Goal: Navigation & Orientation: Find specific page/section

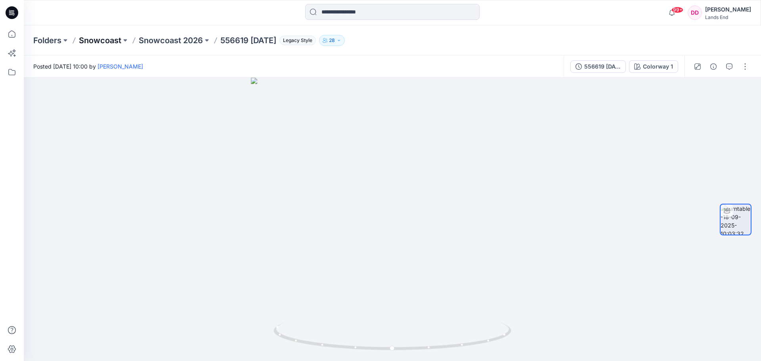
click at [104, 41] on p "Snowcoast" at bounding box center [100, 40] width 42 height 11
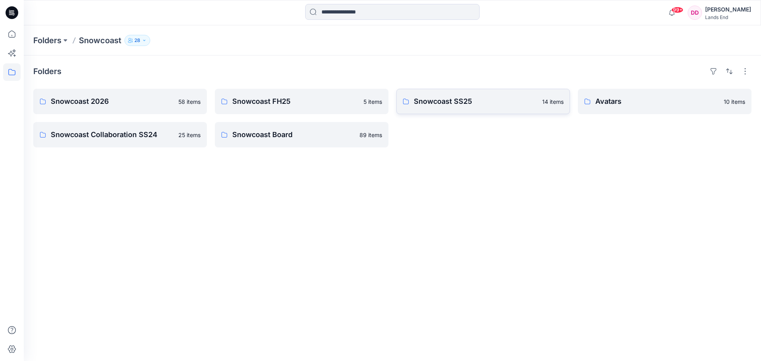
click at [430, 100] on p "Snowcoast SS25" at bounding box center [476, 101] width 124 height 11
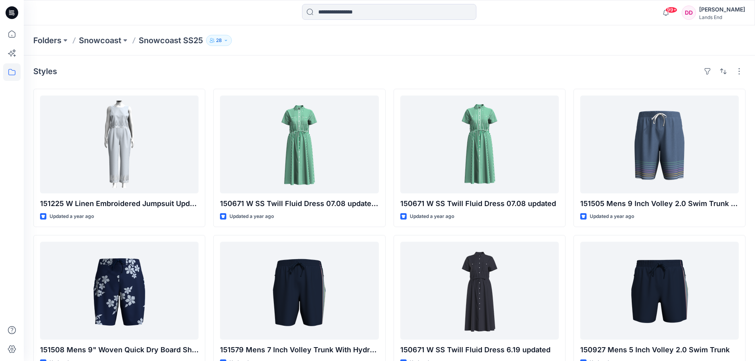
click at [172, 40] on p "Snowcoast SS25" at bounding box center [171, 40] width 64 height 11
click at [151, 38] on p "Snowcoast SS25" at bounding box center [171, 40] width 64 height 11
click at [96, 38] on p "Snowcoast" at bounding box center [100, 40] width 42 height 11
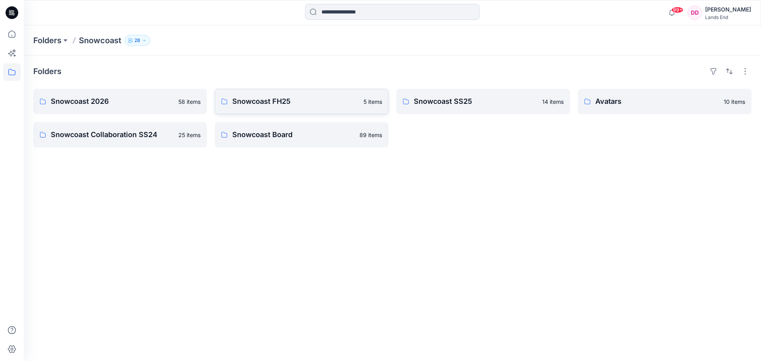
click at [308, 98] on p "Snowcoast FH25" at bounding box center [295, 101] width 126 height 11
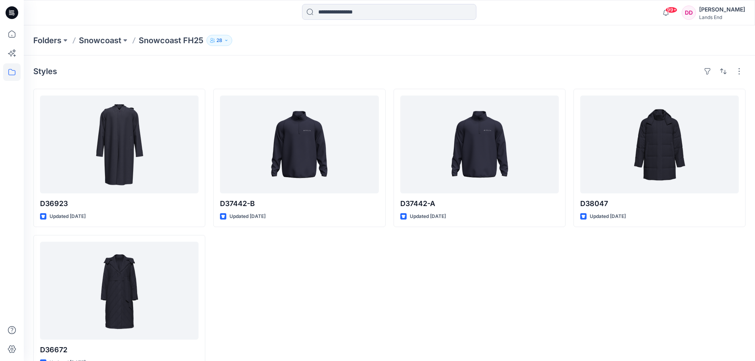
click at [163, 40] on p "Snowcoast FH25" at bounding box center [171, 40] width 65 height 11
click at [161, 40] on p "Snowcoast FH25" at bounding box center [171, 40] width 65 height 11
click at [104, 39] on p "Snowcoast" at bounding box center [100, 40] width 42 height 11
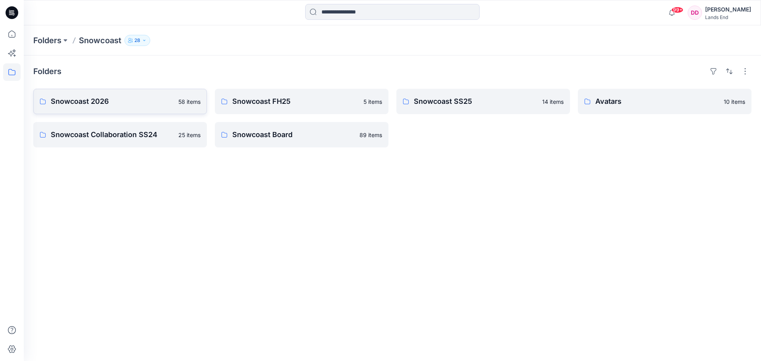
click at [106, 98] on p "Snowcoast 2026" at bounding box center [112, 101] width 123 height 11
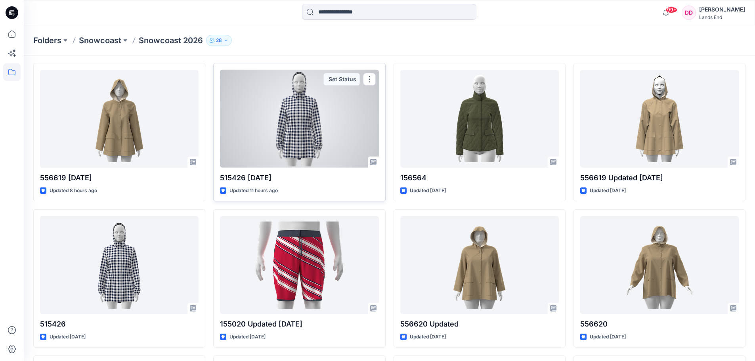
scroll to position [40, 0]
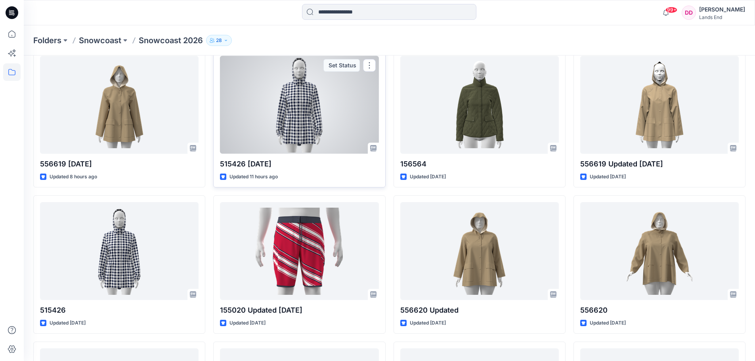
click at [295, 116] on div at bounding box center [299, 105] width 159 height 98
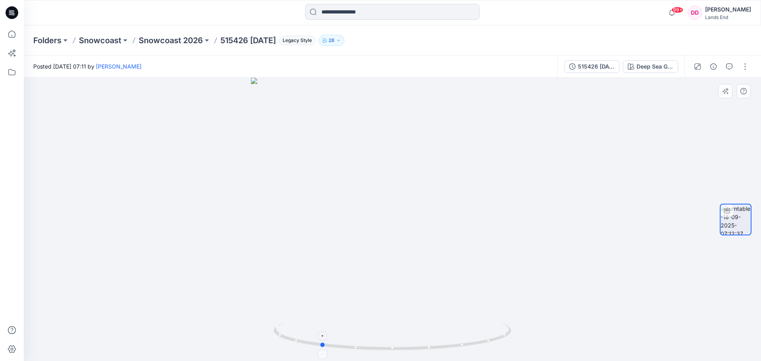
drag, startPoint x: 392, startPoint y: 348, endPoint x: 320, endPoint y: 334, distance: 73.4
click at [320, 334] on icon at bounding box center [394, 338] width 240 height 30
drag, startPoint x: 322, startPoint y: 347, endPoint x: 352, endPoint y: 349, distance: 30.2
click at [352, 349] on circle at bounding box center [352, 347] width 5 height 5
drag, startPoint x: 352, startPoint y: 350, endPoint x: 422, endPoint y: 351, distance: 70.6
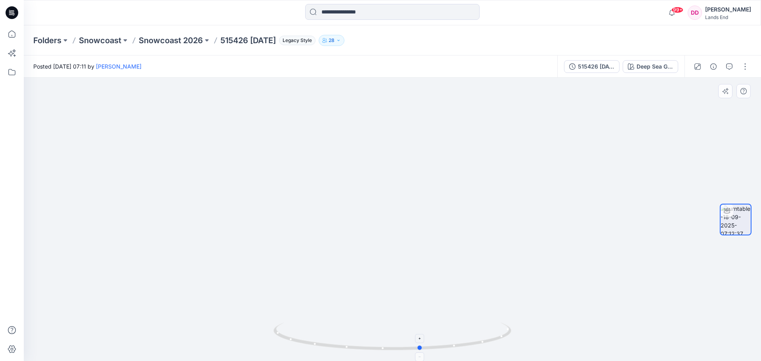
click at [422, 351] on icon at bounding box center [394, 338] width 240 height 30
drag, startPoint x: 397, startPoint y: 241, endPoint x: 397, endPoint y: 221, distance: 20.6
click at [397, 221] on img at bounding box center [393, 185] width 364 height 352
drag, startPoint x: 422, startPoint y: 352, endPoint x: 282, endPoint y: 339, distance: 140.2
click at [282, 339] on icon at bounding box center [394, 338] width 240 height 30
